Goal: Find specific page/section: Find specific page/section

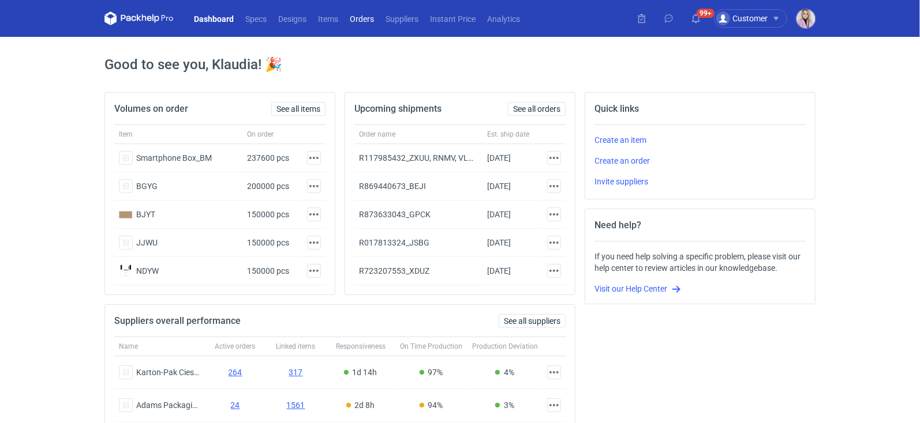
click at [376, 19] on link "Orders" at bounding box center [362, 19] width 36 height 14
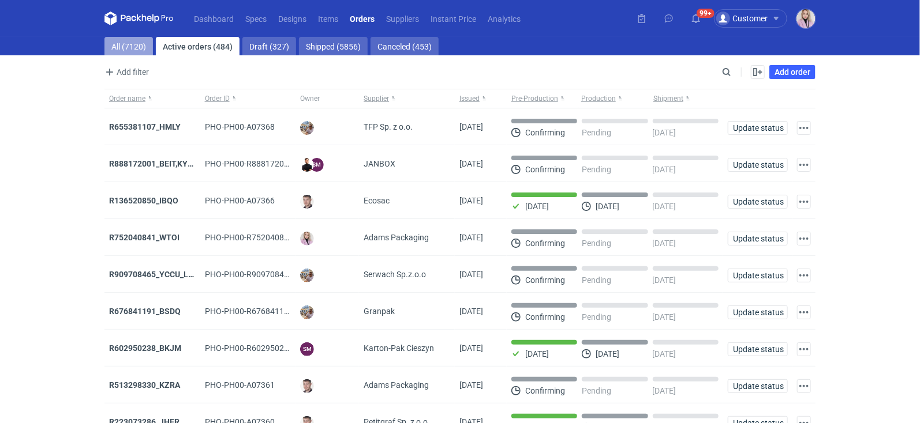
click at [141, 48] on link "All (7120)" at bounding box center [128, 46] width 48 height 18
click at [726, 71] on input "Search" at bounding box center [676, 72] width 114 height 14
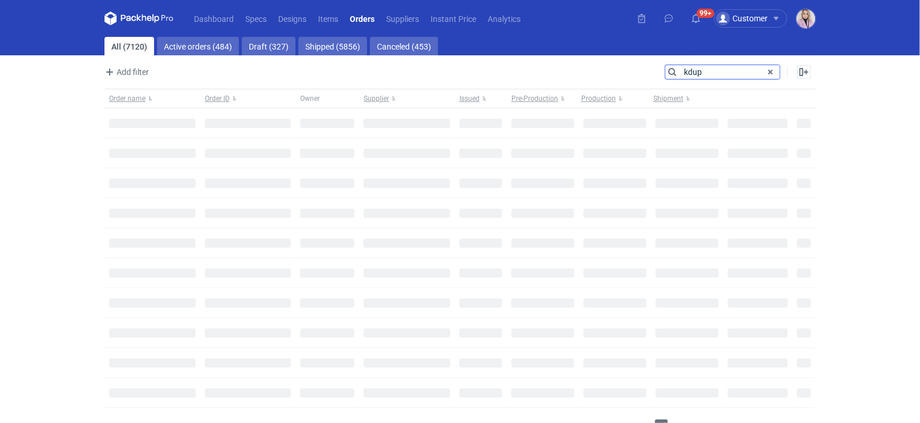
type input "kdup"
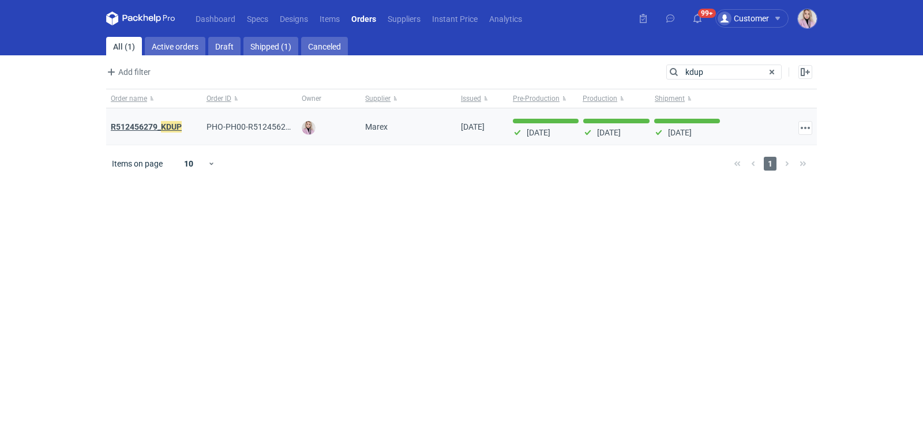
click at [158, 121] on strong "R512456279_ KDUP" at bounding box center [146, 127] width 71 height 13
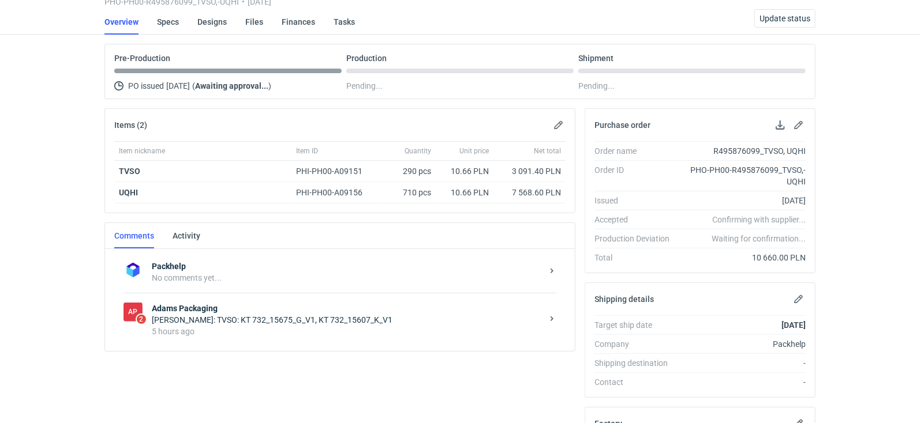
click at [277, 305] on strong "Adams Packaging" at bounding box center [347, 309] width 391 height 12
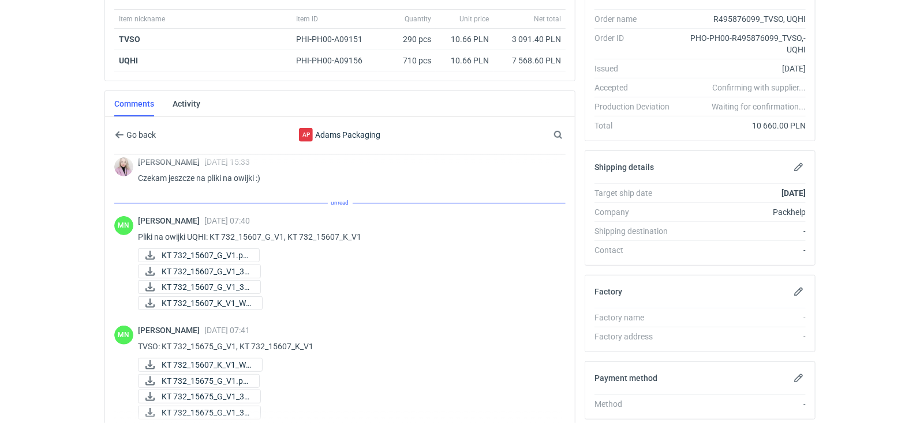
scroll to position [151, 0]
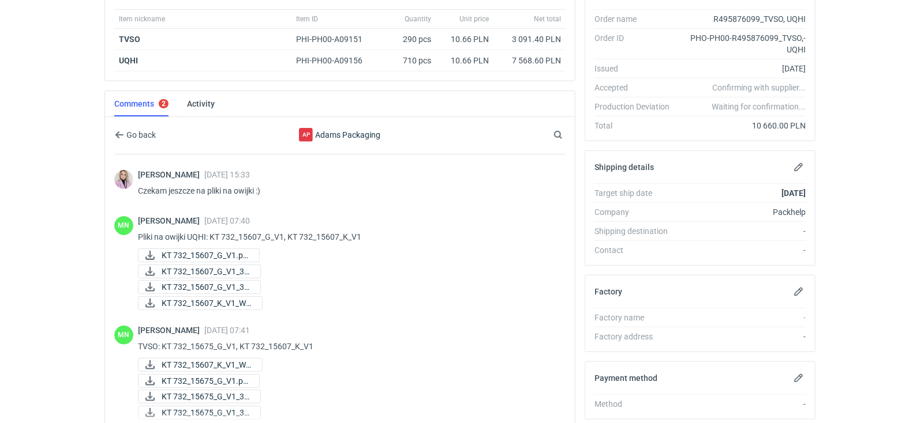
click at [196, 231] on p "Pliki na owijki UQHI: KT 732_15607_G_V1, KT 732_15607_K_V1" at bounding box center [347, 237] width 418 height 14
copy p "UQHI"
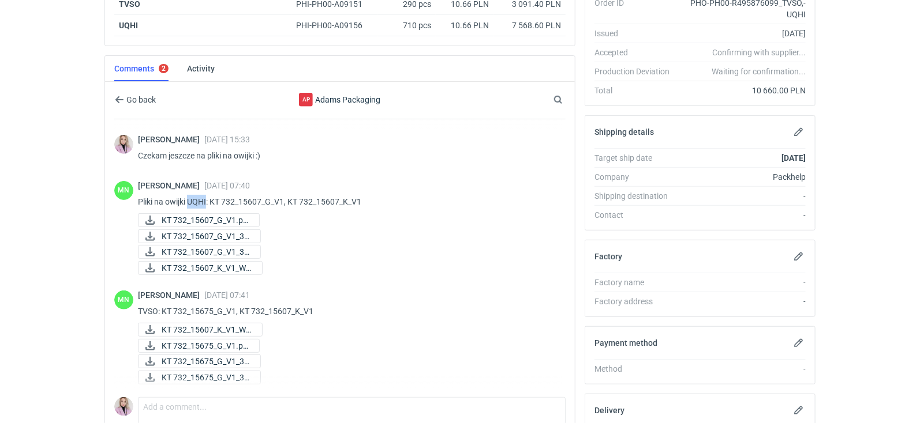
scroll to position [248, 0]
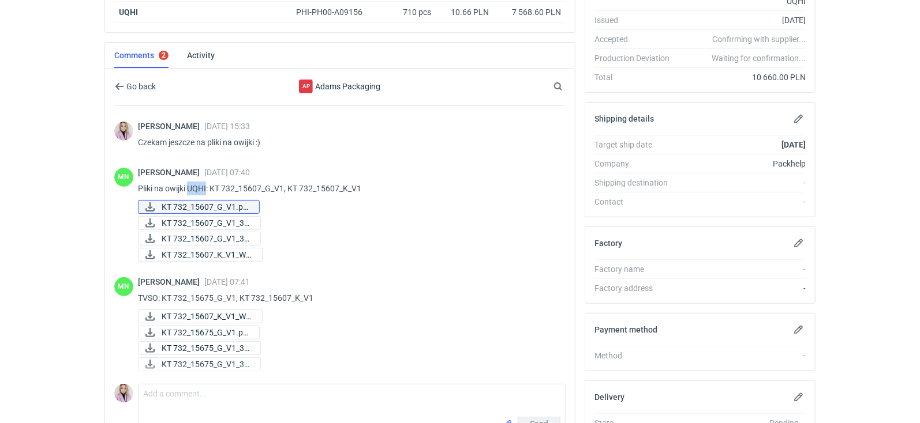
click at [220, 200] on link "KT 732_15607_G_V1.pd..." at bounding box center [199, 207] width 122 height 14
click at [231, 219] on span "KT 732_15607_G_V1_3D..." at bounding box center [206, 223] width 89 height 13
click at [221, 237] on span "KT 732_15607_G_V1_3D..." at bounding box center [206, 239] width 89 height 13
click at [223, 255] on span "KT 732_15607_K_V1_W1..." at bounding box center [207, 255] width 91 height 13
click at [217, 176] on div "Małgorzata Nowotna 13 Oct 2025 07:40 Pliki na owijki UQHI: KT 732_15607_G_V1, K…" at bounding box center [347, 216] width 418 height 96
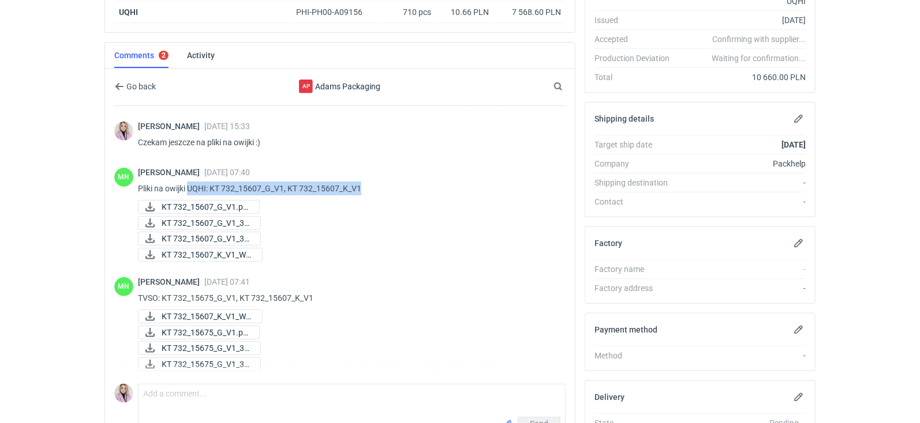
drag, startPoint x: 377, startPoint y: 187, endPoint x: 190, endPoint y: 186, distance: 186.9
click at [190, 186] on p "Pliki na owijki UQHI: KT 732_15607_G_V1, KT 732_15607_K_V1" at bounding box center [347, 189] width 418 height 14
copy p "UQHI: KT 732_15607_G_V1, KT 732_15607_K_V1"
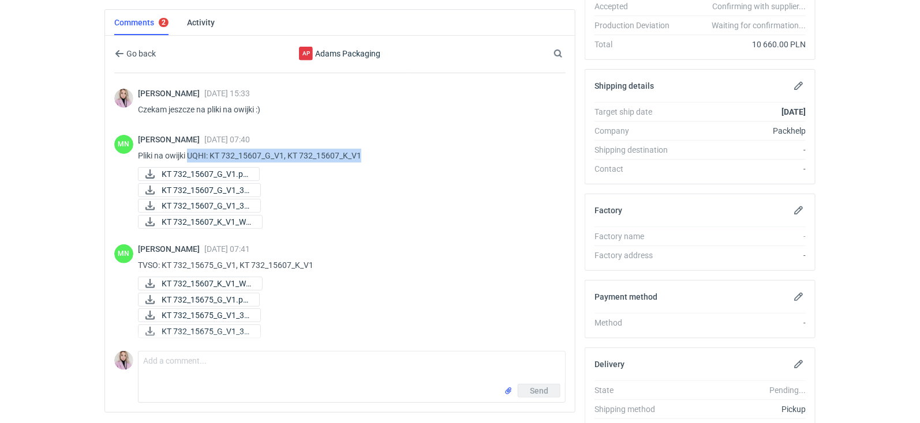
scroll to position [338, 0]
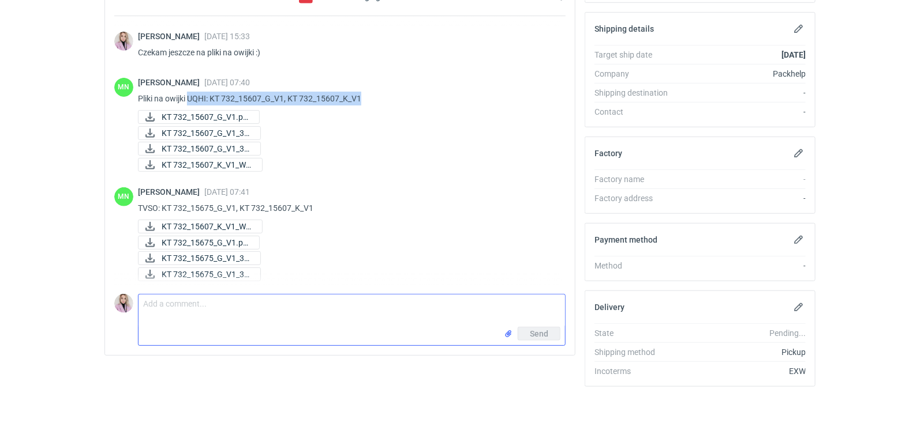
click at [186, 315] on textarea "Comment message" at bounding box center [351, 311] width 426 height 32
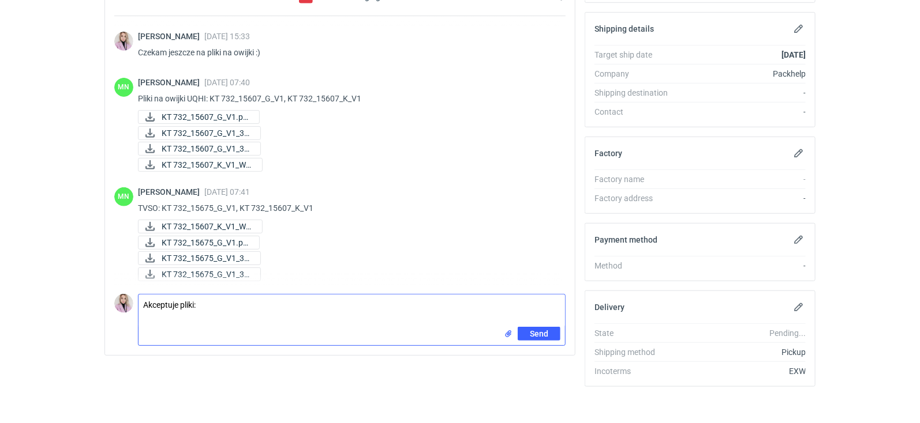
paste textarea "UQHI: KT 732_15607_G_V1, KT 732_15607_K_V1"
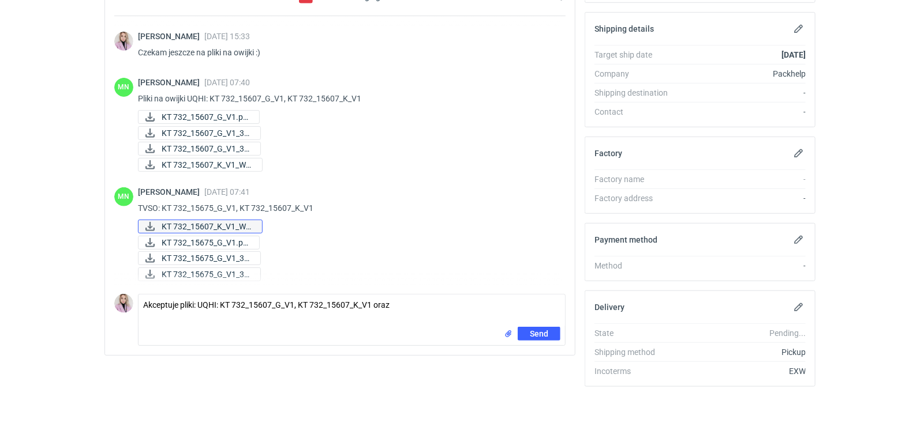
click at [191, 223] on span "KT 732_15607_K_V1_W1..." at bounding box center [207, 226] width 91 height 13
click at [213, 237] on span "KT 732_15675_G_V1.pd..." at bounding box center [206, 243] width 88 height 13
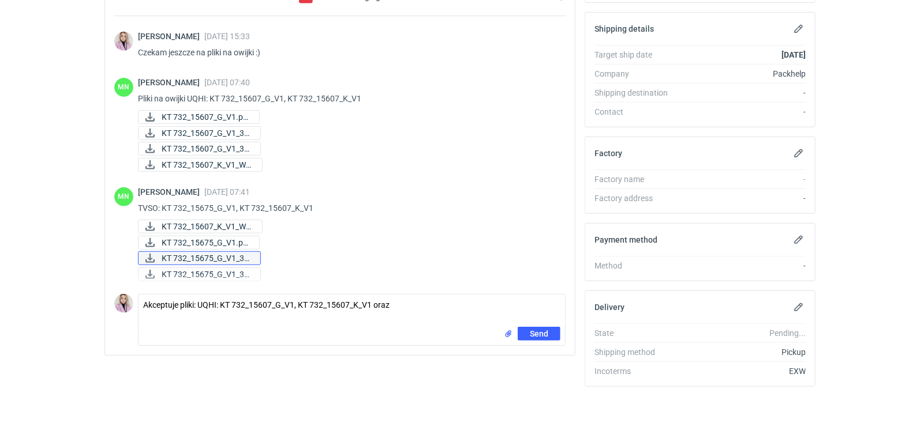
click at [227, 255] on span "KT 732_15675_G_V1_3D..." at bounding box center [206, 258] width 89 height 13
click at [227, 273] on span "KT 732_15675_G_V1_3D..." at bounding box center [206, 274] width 89 height 13
click at [224, 201] on p "TVSO: KT 732_15675_G_V1, KT 732_15607_K_V1" at bounding box center [347, 208] width 418 height 14
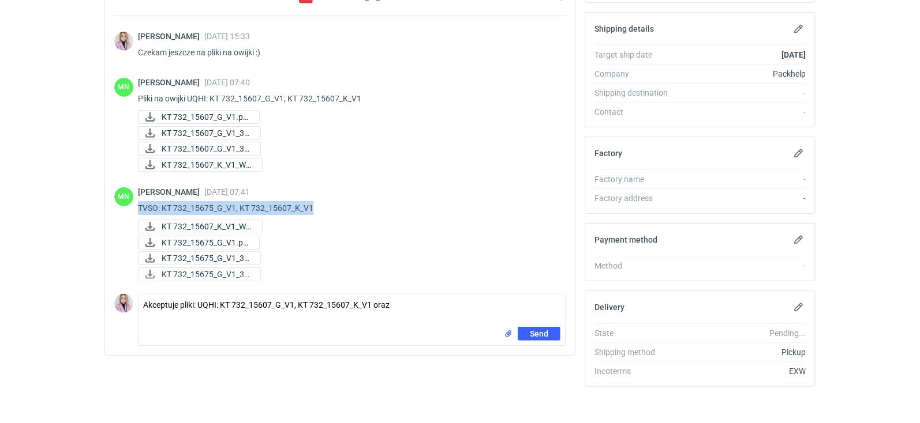
drag, startPoint x: 315, startPoint y: 203, endPoint x: 136, endPoint y: 201, distance: 178.9
click at [136, 201] on div "MN Małgorzata Nowotna 13 Oct 2025 07:41 TVSO: KT 732_15675_G_V1, KT 732_15607_K…" at bounding box center [339, 236] width 451 height 110
copy p "TVSO: KT 732_15675_G_V1, KT 732_15607_K_V1"
click at [436, 306] on textarea "Akceptuje pliki: UQHI: KT 732_15607_G_V1, KT 732_15607_K_V1 oraz" at bounding box center [351, 311] width 426 height 32
paste textarea "TVSO: KT 732_15675_G_V1, KT 732_15607_K_V1"
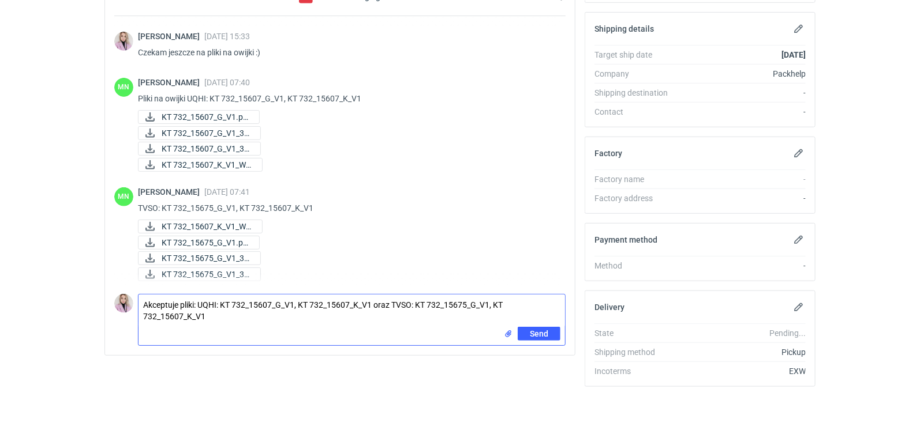
type textarea "Akceptuje pliki: UQHI: KT 732_15607_G_V1, KT 732_15607_K_V1 oraz TVSO: KT 732_1…"
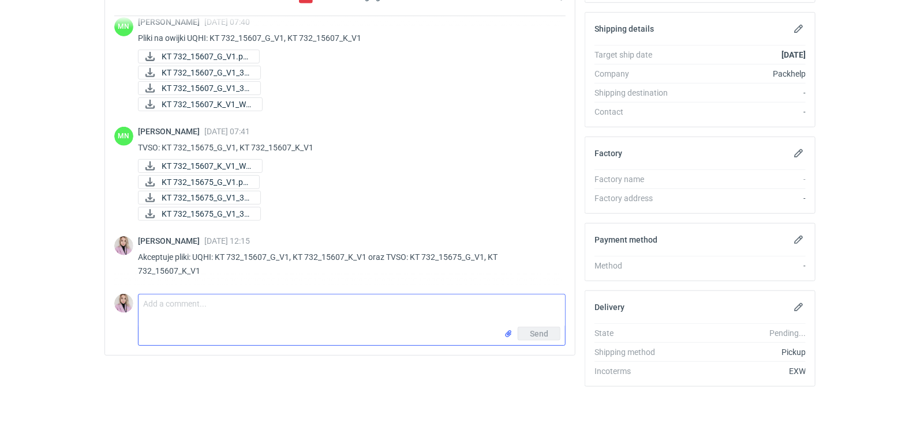
scroll to position [211, 0]
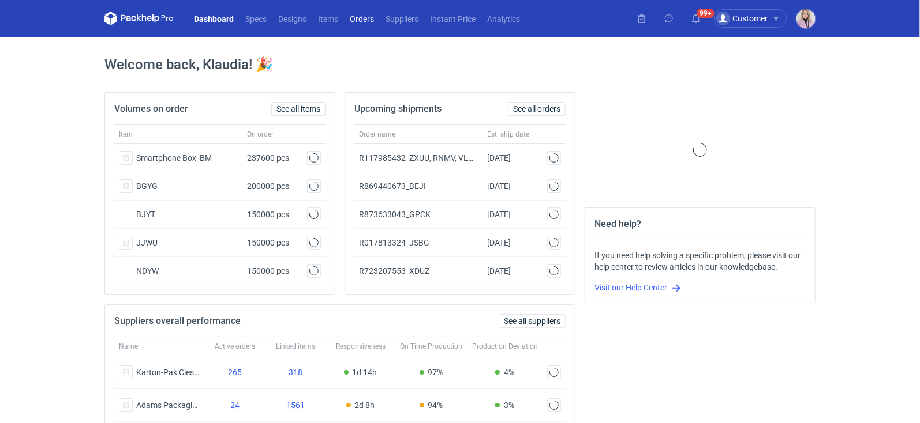
click at [355, 19] on link "Orders" at bounding box center [362, 19] width 36 height 14
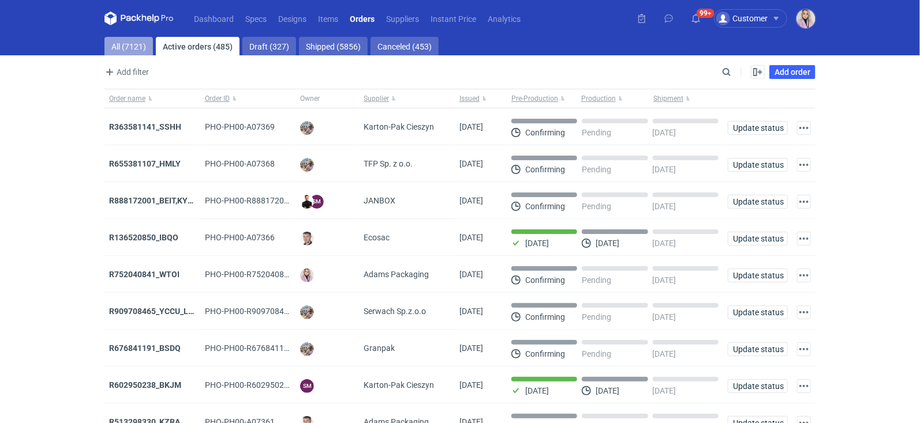
click at [141, 50] on link "All (7121)" at bounding box center [128, 46] width 48 height 18
click at [729, 70] on input "Search" at bounding box center [676, 72] width 114 height 14
click at [659, 76] on input "Search" at bounding box center [676, 72] width 114 height 14
click at [403, 22] on link "Suppliers" at bounding box center [402, 19] width 44 height 14
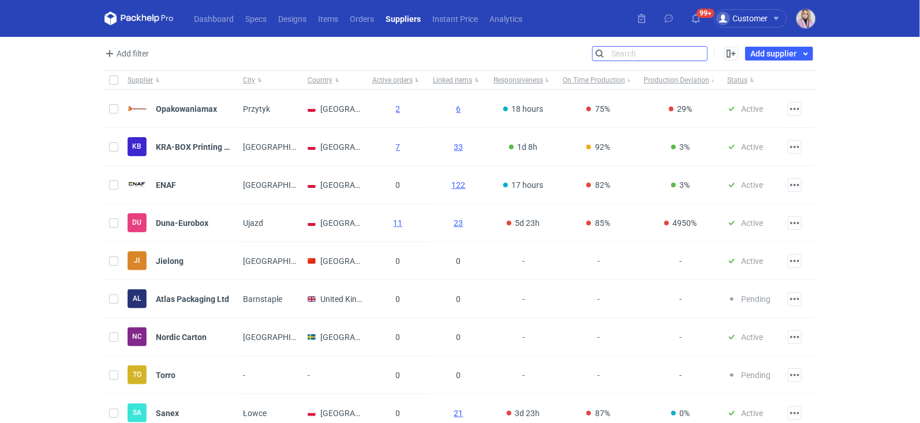
click at [697, 53] on input "Search" at bounding box center [650, 54] width 114 height 14
type input "adams"
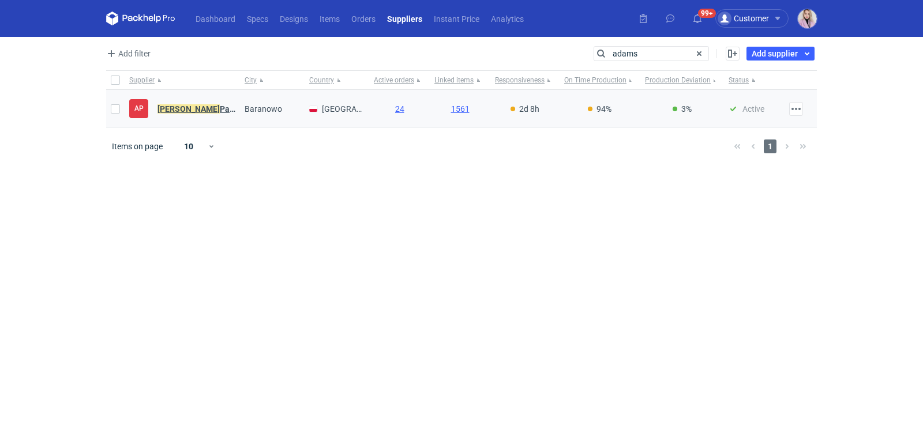
click at [192, 107] on strong "Adams Packaging" at bounding box center [208, 108] width 101 height 9
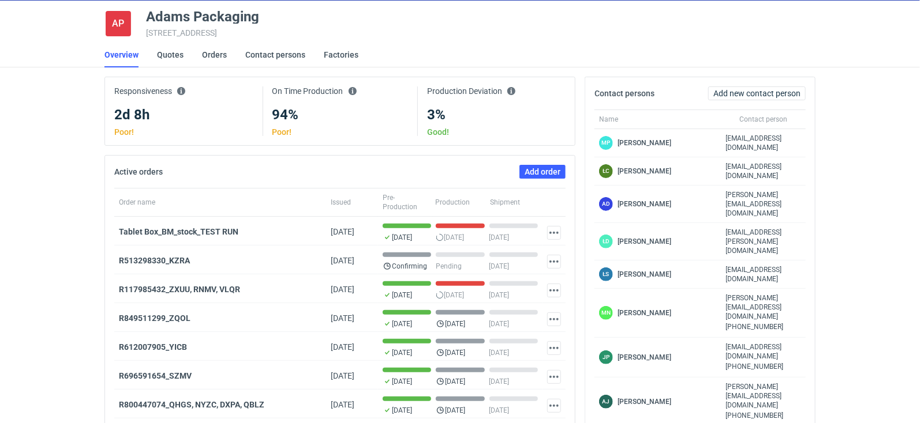
scroll to position [72, 0]
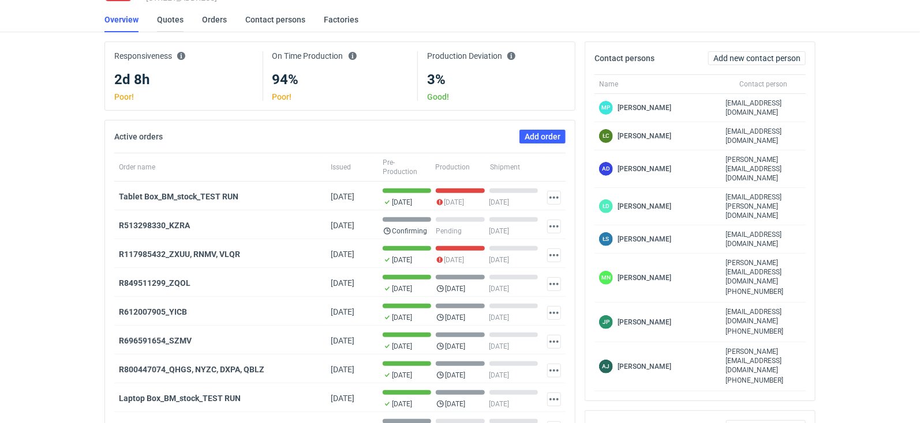
click at [173, 21] on link "Quotes" at bounding box center [170, 19] width 27 height 25
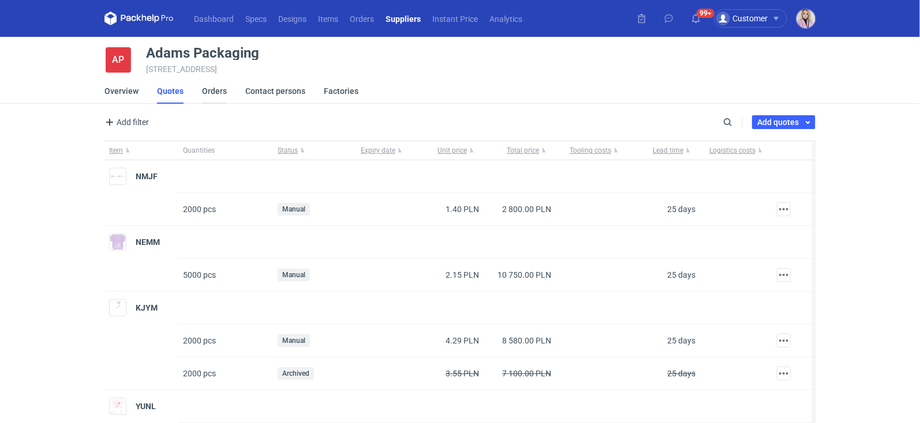
click at [210, 95] on link "Orders" at bounding box center [214, 90] width 25 height 25
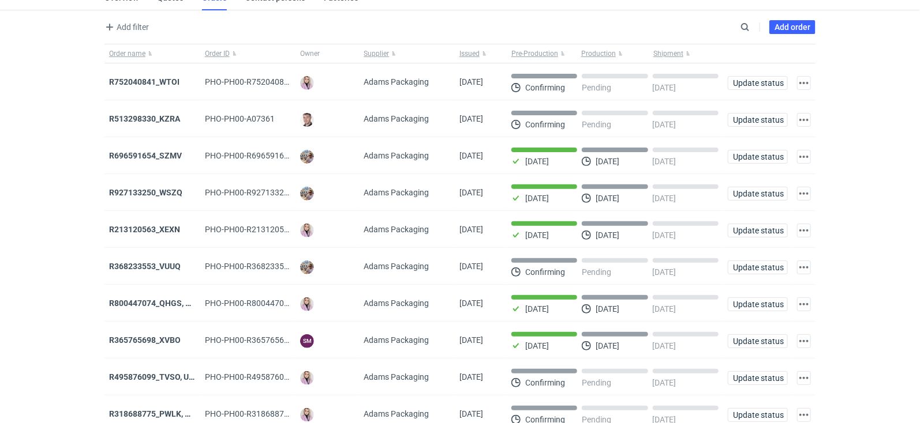
scroll to position [139, 0]
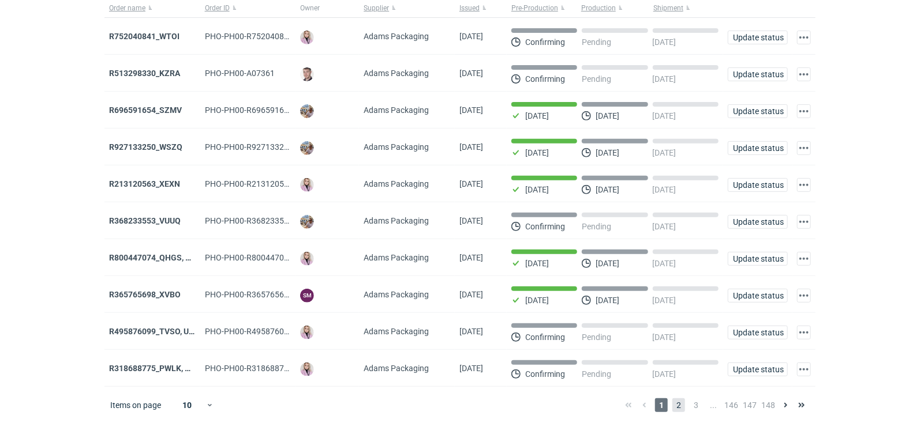
click at [683, 403] on span "2" at bounding box center [678, 406] width 13 height 14
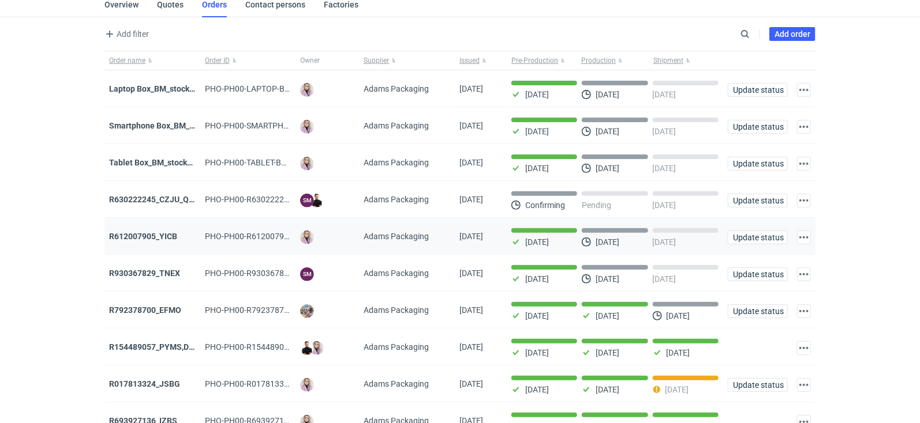
scroll to position [114, 0]
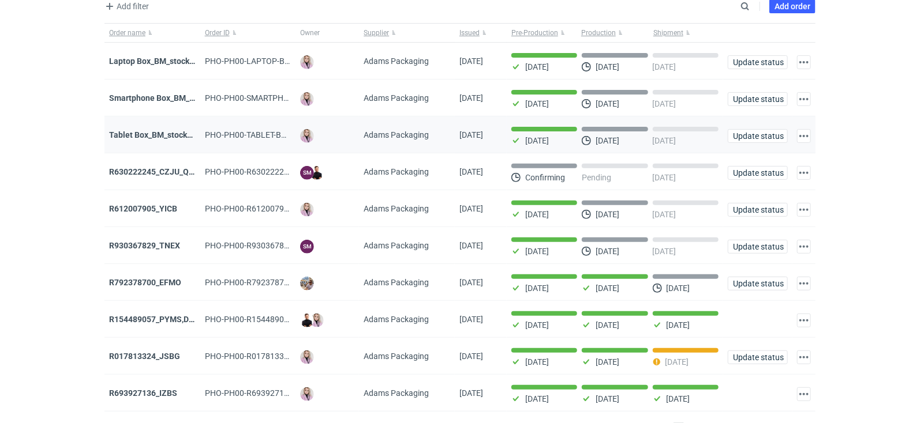
click at [161, 126] on div "Tablet Box_BM_stock_01" at bounding box center [152, 135] width 96 height 37
click at [159, 132] on strong "Tablet Box_BM_stock_01" at bounding box center [154, 134] width 91 height 9
